Goal: Task Accomplishment & Management: Use online tool/utility

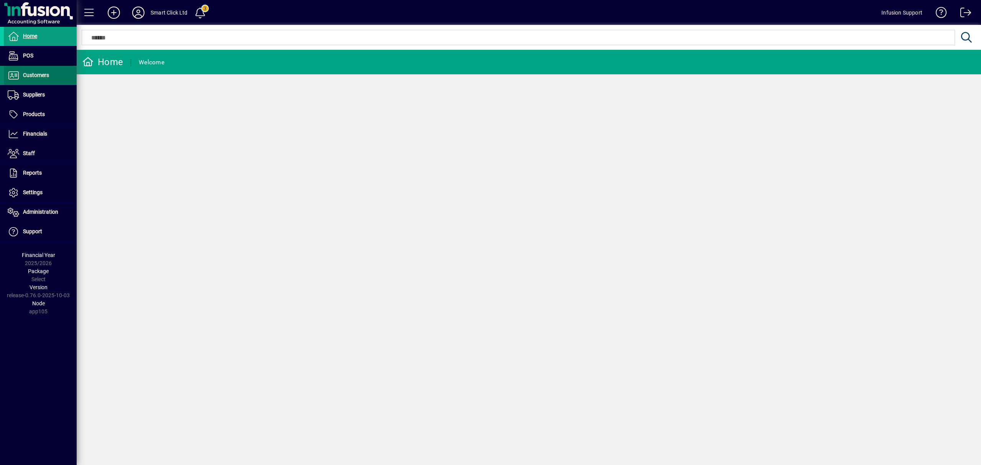
click at [38, 71] on span "Customers" at bounding box center [26, 75] width 45 height 9
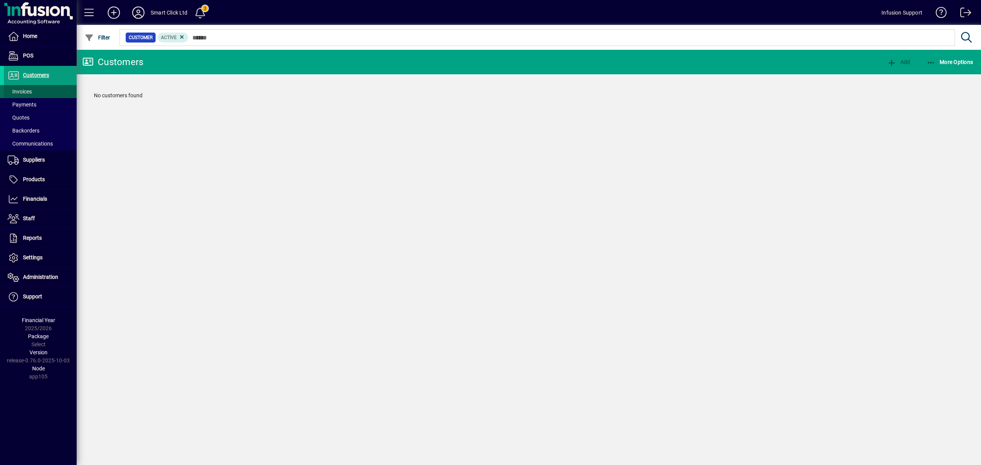
click at [37, 88] on span at bounding box center [40, 91] width 73 height 18
click at [210, 39] on icon at bounding box center [208, 37] width 7 height 7
click at [274, 123] on div "Customer Invoices Add No Invoices found" at bounding box center [529, 257] width 904 height 415
click at [38, 162] on span "Suppliers" at bounding box center [34, 160] width 22 height 6
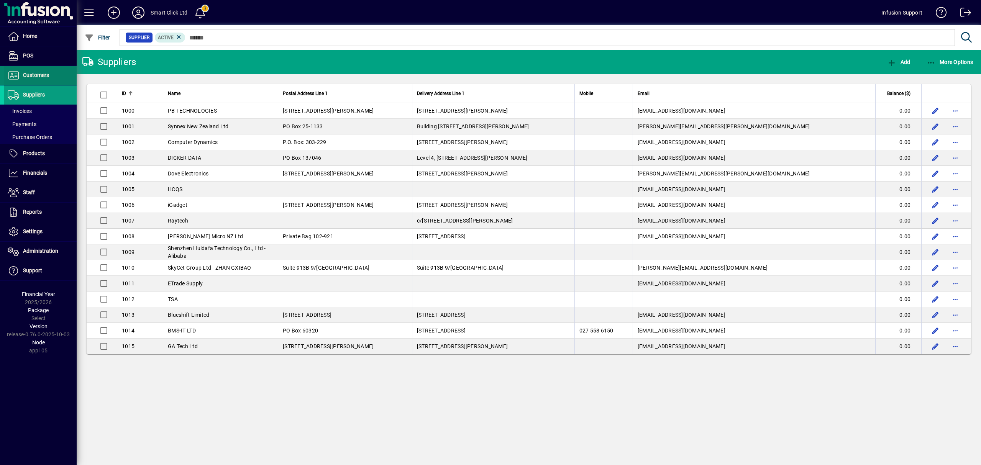
click at [31, 74] on span "Customers" at bounding box center [36, 75] width 26 height 6
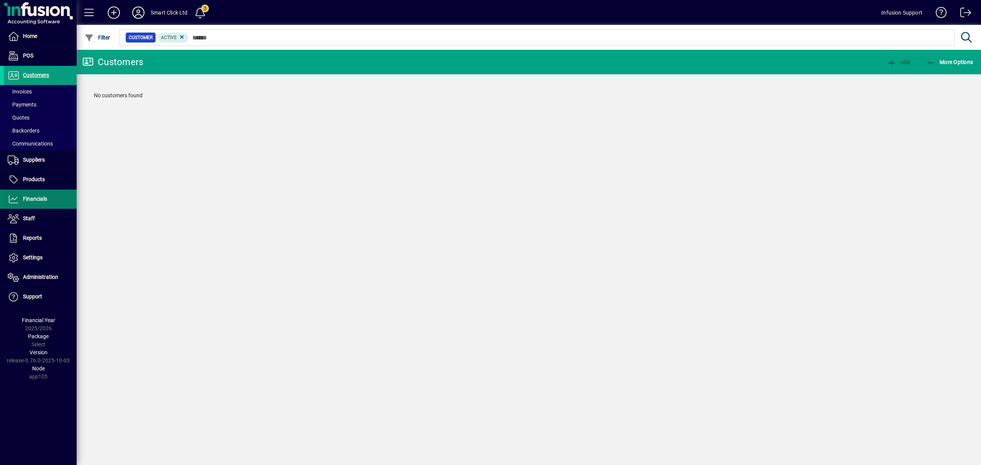
click at [32, 198] on span "Financials" at bounding box center [35, 199] width 24 height 6
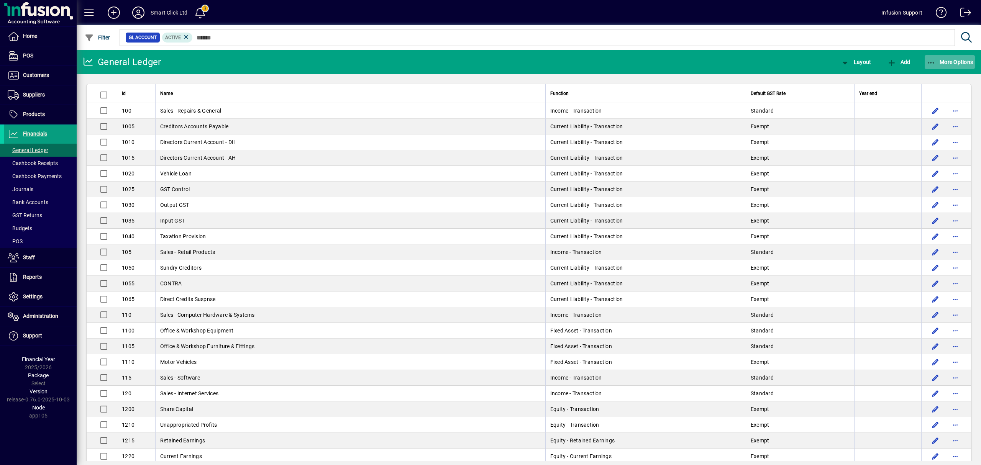
click at [949, 60] on span "More Options" at bounding box center [949, 62] width 47 height 6
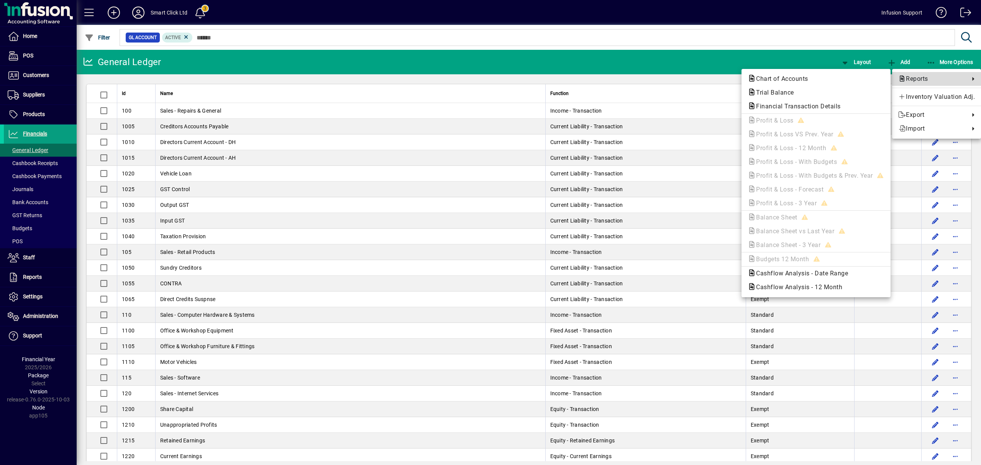
click at [923, 77] on span "Reports" at bounding box center [931, 78] width 67 height 9
click at [770, 89] on span "Trial Balance" at bounding box center [815, 92] width 137 height 9
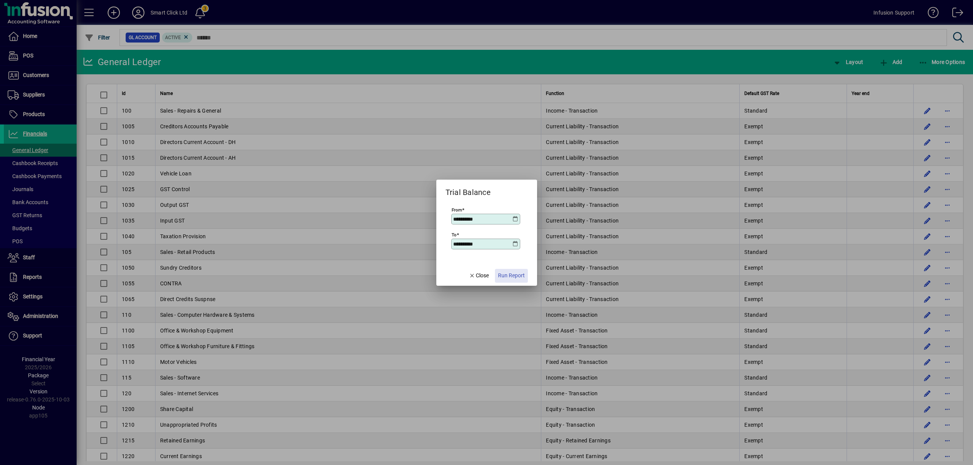
click at [511, 277] on span "Run Report" at bounding box center [511, 276] width 27 height 8
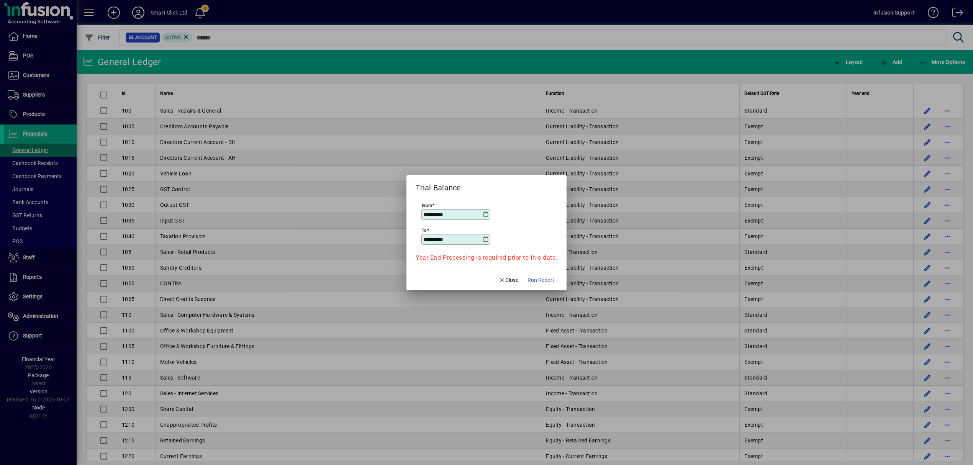
drag, startPoint x: 469, startPoint y: 211, endPoint x: 398, endPoint y: 210, distance: 70.5
click at [399, 210] on div "**********" at bounding box center [486, 232] width 973 height 465
type input "**********"
click at [543, 273] on span "button" at bounding box center [540, 280] width 33 height 18
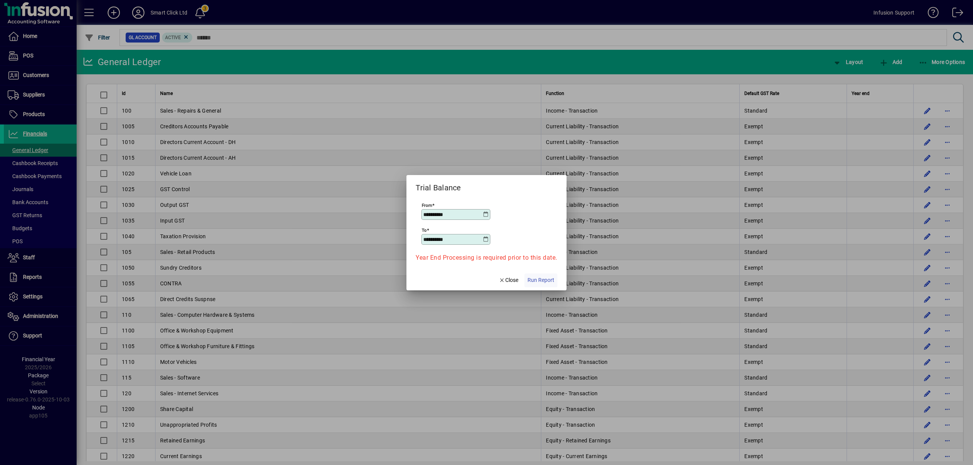
click at [537, 280] on span "Run Report" at bounding box center [540, 280] width 27 height 8
drag, startPoint x: 456, startPoint y: 213, endPoint x: 303, endPoint y: 185, distance: 155.8
click at [303, 186] on div "**********" at bounding box center [486, 232] width 973 height 465
type input "**********"
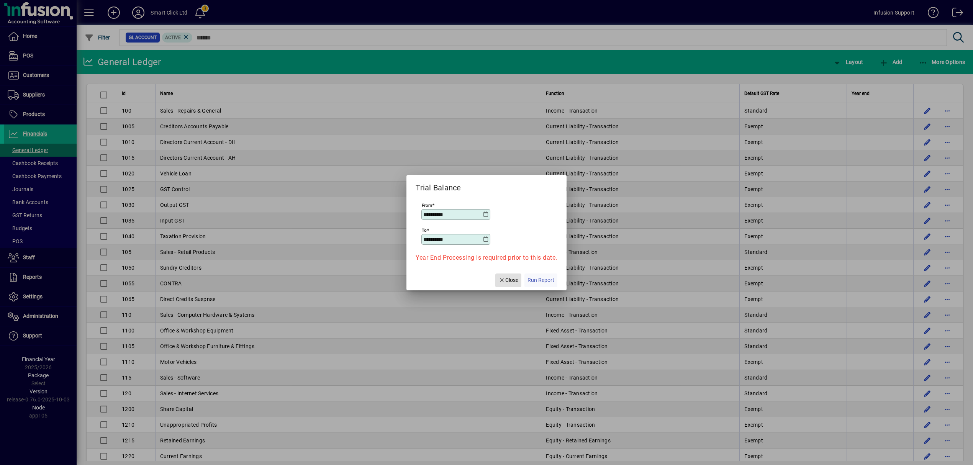
click at [537, 273] on span "button" at bounding box center [540, 280] width 33 height 18
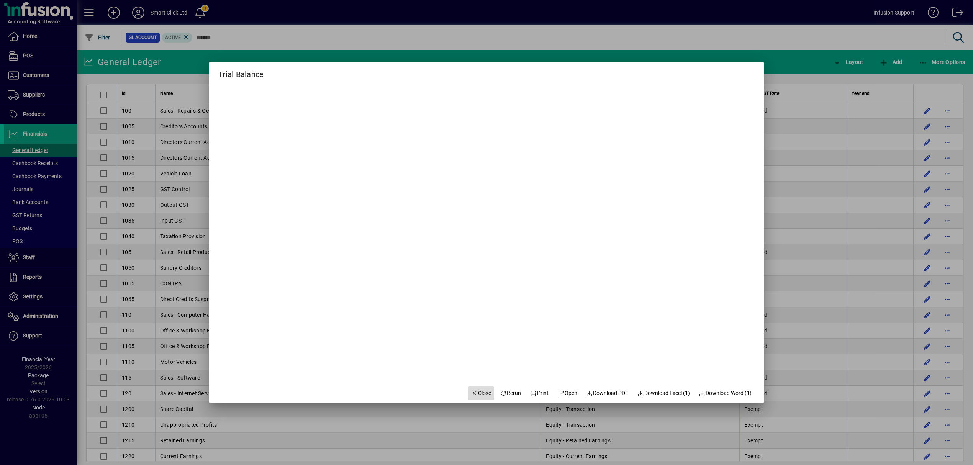
click at [477, 389] on span "Close" at bounding box center [481, 393] width 20 height 8
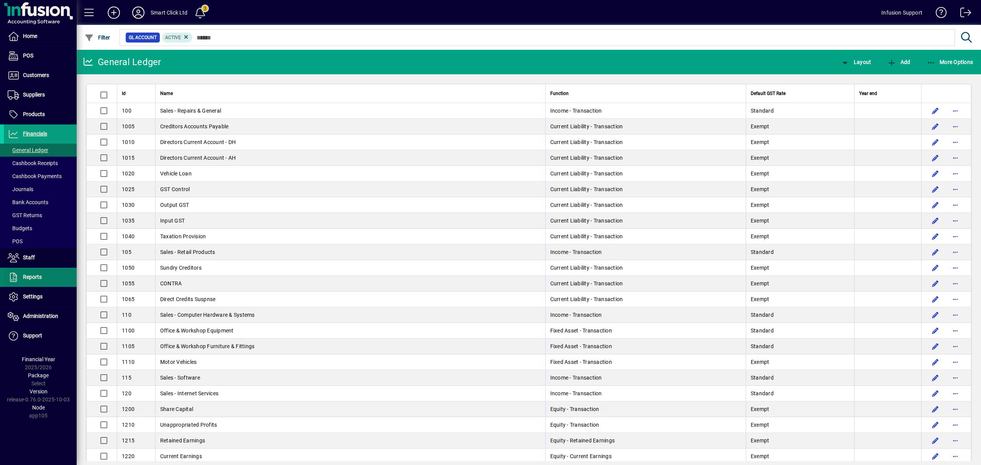
click at [40, 276] on span "Reports" at bounding box center [32, 277] width 19 height 6
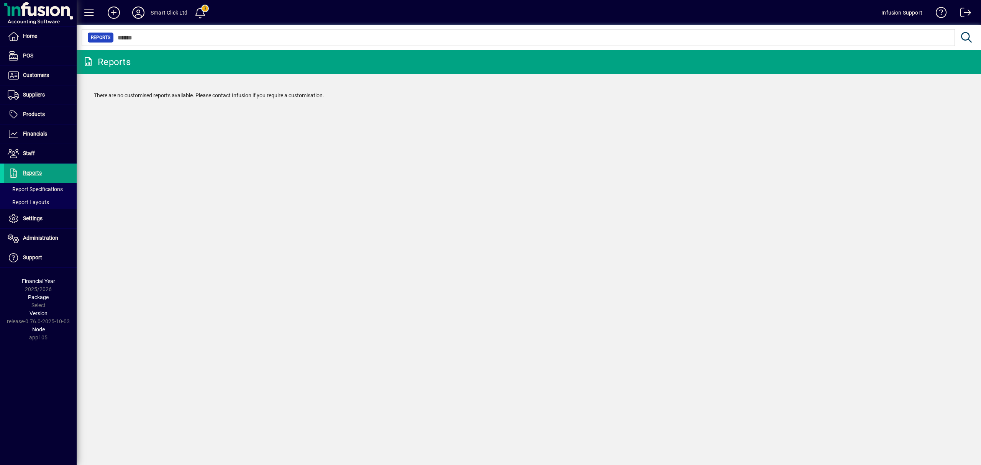
drag, startPoint x: 208, startPoint y: 161, endPoint x: 207, endPoint y: 165, distance: 4.5
click at [207, 164] on div "Reports There are no customised reports available. Please contact Infusion if y…" at bounding box center [529, 257] width 904 height 415
